Goal: Find specific page/section: Find specific page/section

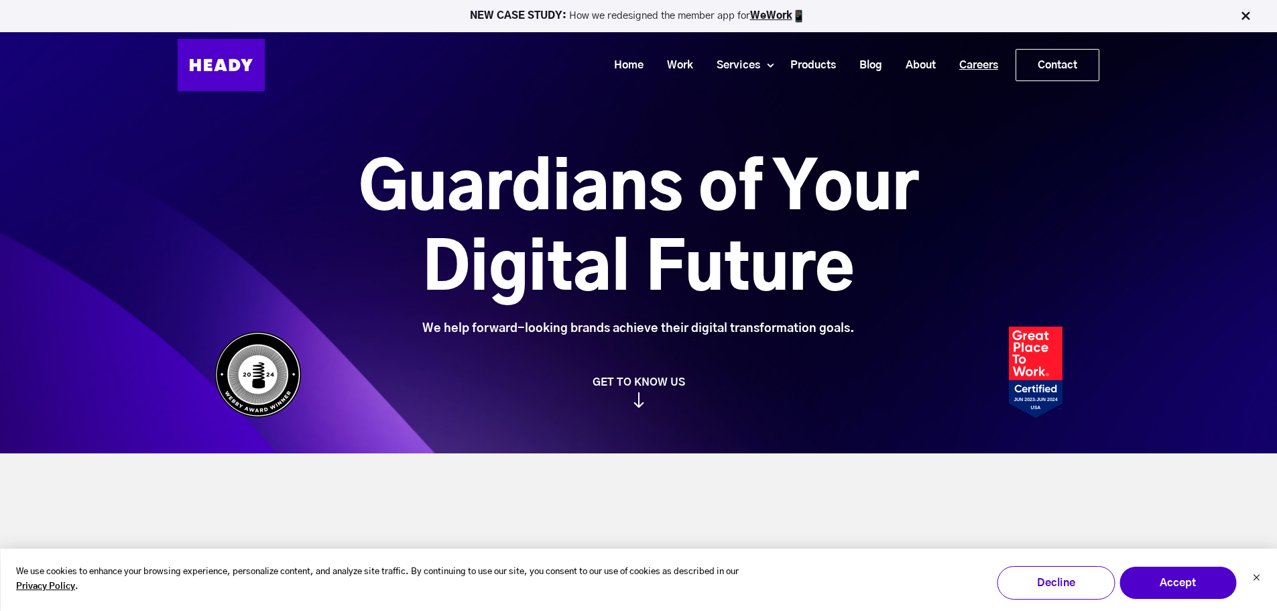
click at [995, 62] on link "Careers" at bounding box center [973, 65] width 62 height 25
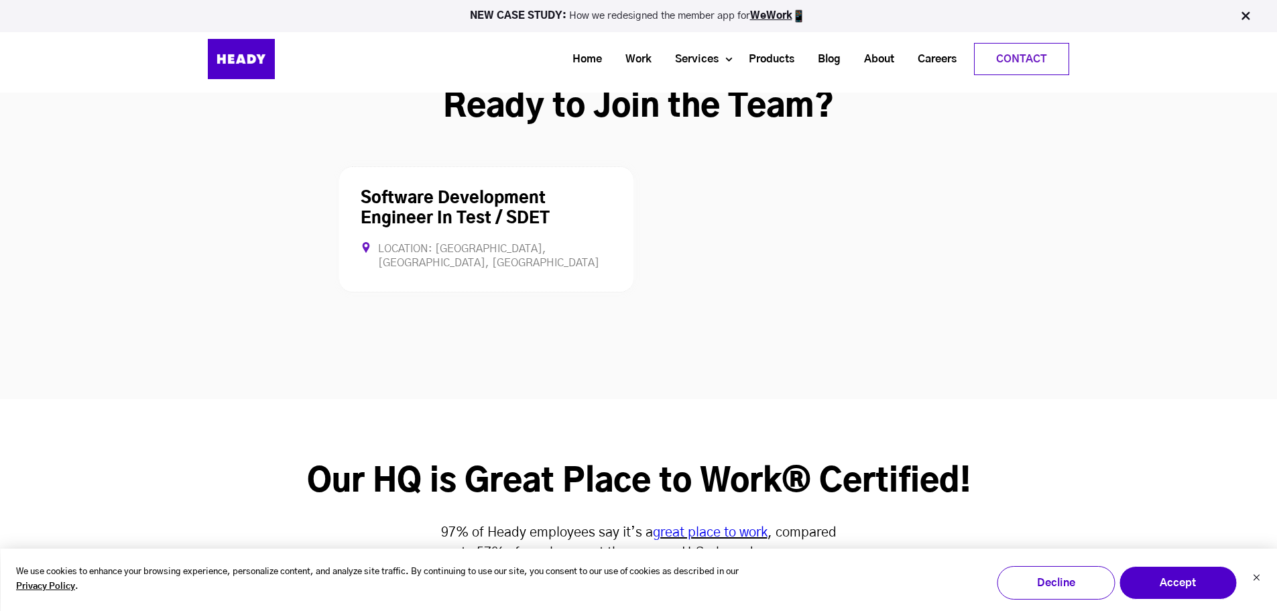
scroll to position [3620, 0]
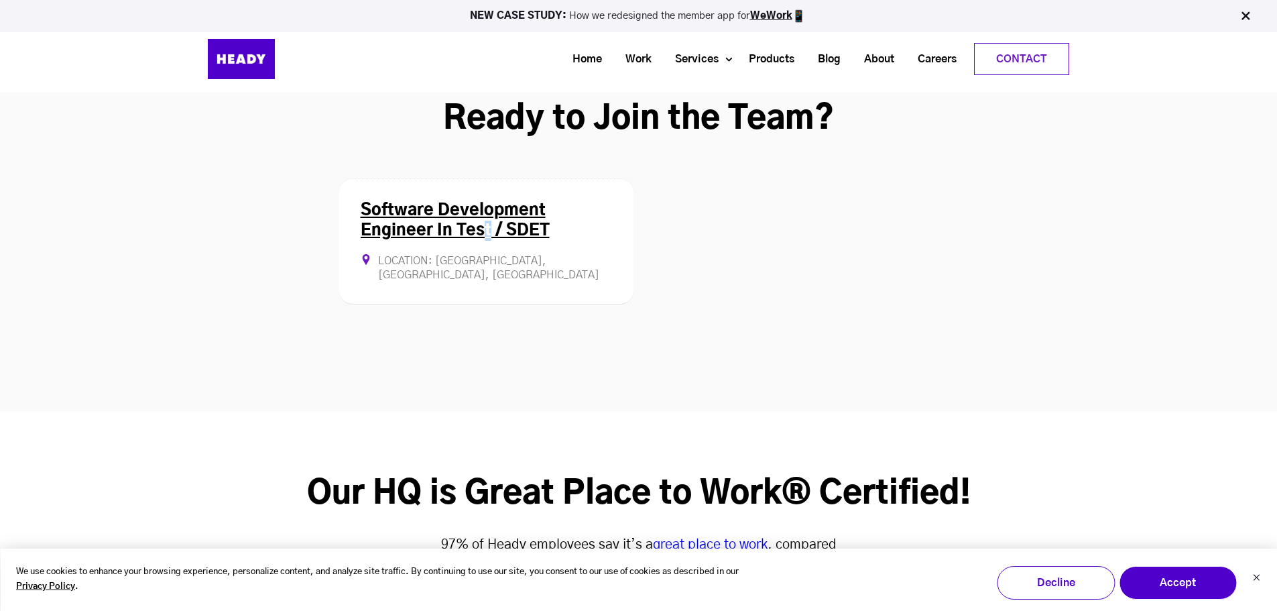
click at [487, 178] on div "Software Development Engineer In Test / SDET Location: [GEOGRAPHIC_DATA], [GEOG…" at bounding box center [486, 241] width 294 height 126
